Goal: Complete application form

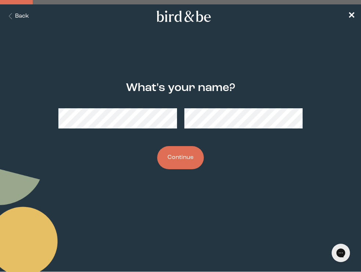
click at [179, 153] on button "Continue" at bounding box center [180, 157] width 47 height 23
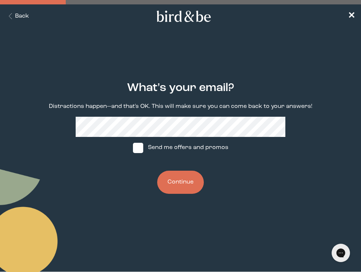
click at [179, 178] on button "Continue" at bounding box center [180, 182] width 47 height 23
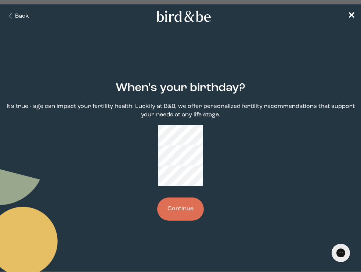
click at [198, 198] on button "Continue" at bounding box center [180, 209] width 47 height 23
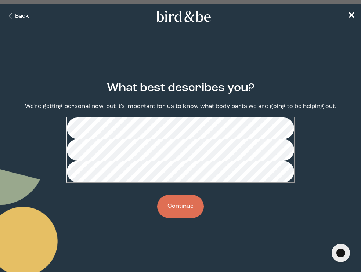
click at [190, 218] on button "Continue" at bounding box center [180, 206] width 47 height 23
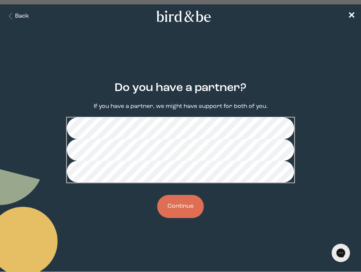
click at [182, 218] on button "Continue" at bounding box center [180, 206] width 47 height 23
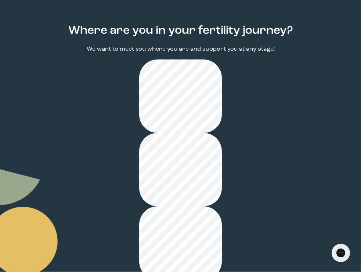
scroll to position [79, 0]
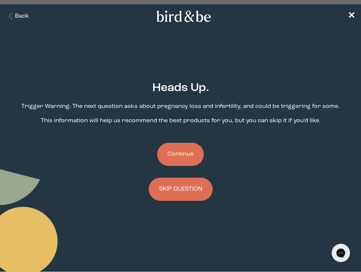
click at [190, 158] on button "Continue" at bounding box center [180, 154] width 47 height 23
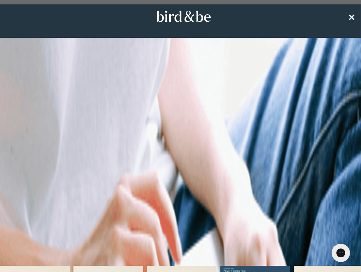
click at [353, 16] on span "✕" at bounding box center [351, 16] width 7 height 9
